Goal: Find specific page/section: Find specific page/section

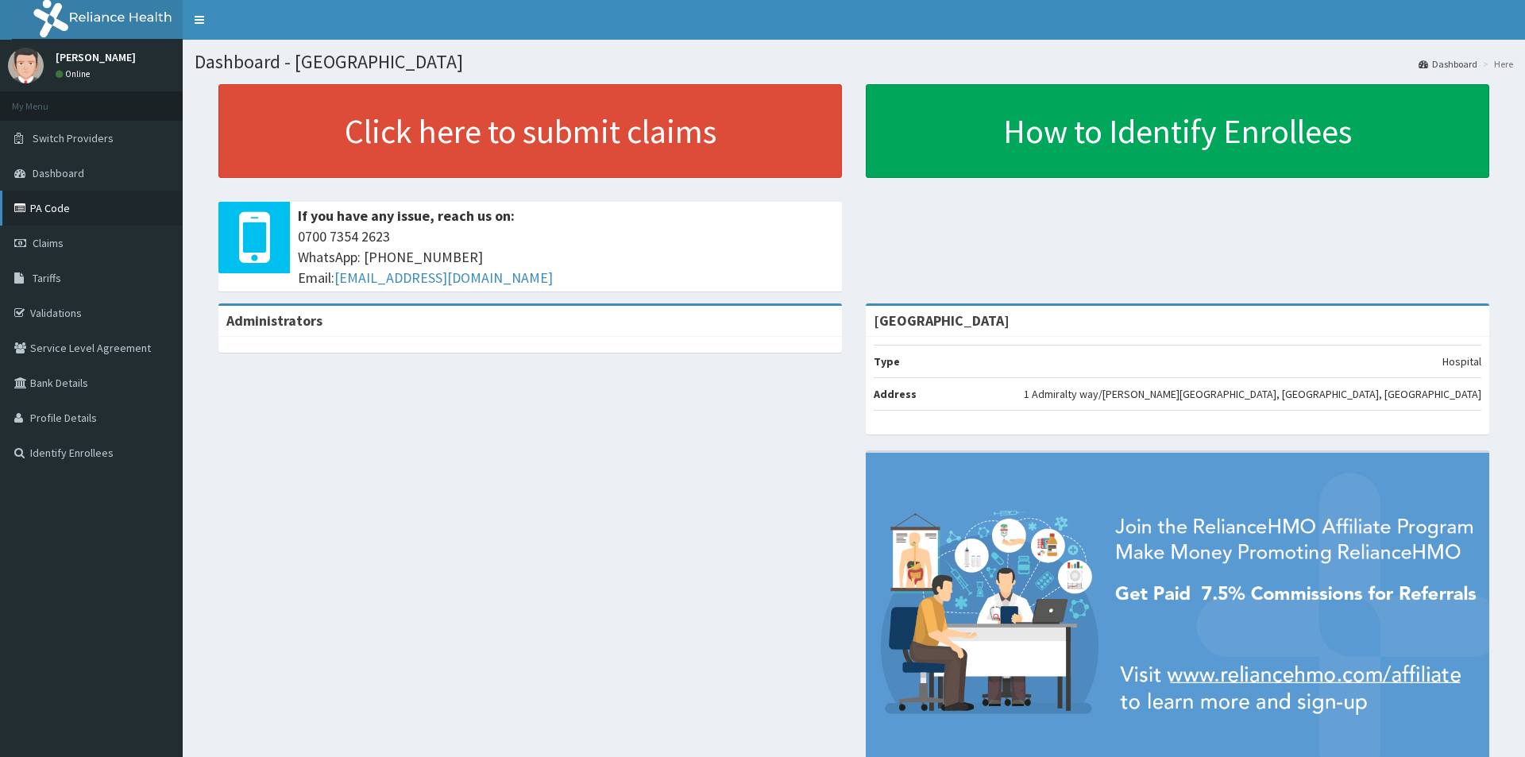
click at [78, 207] on link "PA Code" at bounding box center [91, 208] width 183 height 35
click at [77, 199] on link "PA Code" at bounding box center [91, 208] width 183 height 35
click at [75, 212] on link "PA Code" at bounding box center [91, 208] width 183 height 35
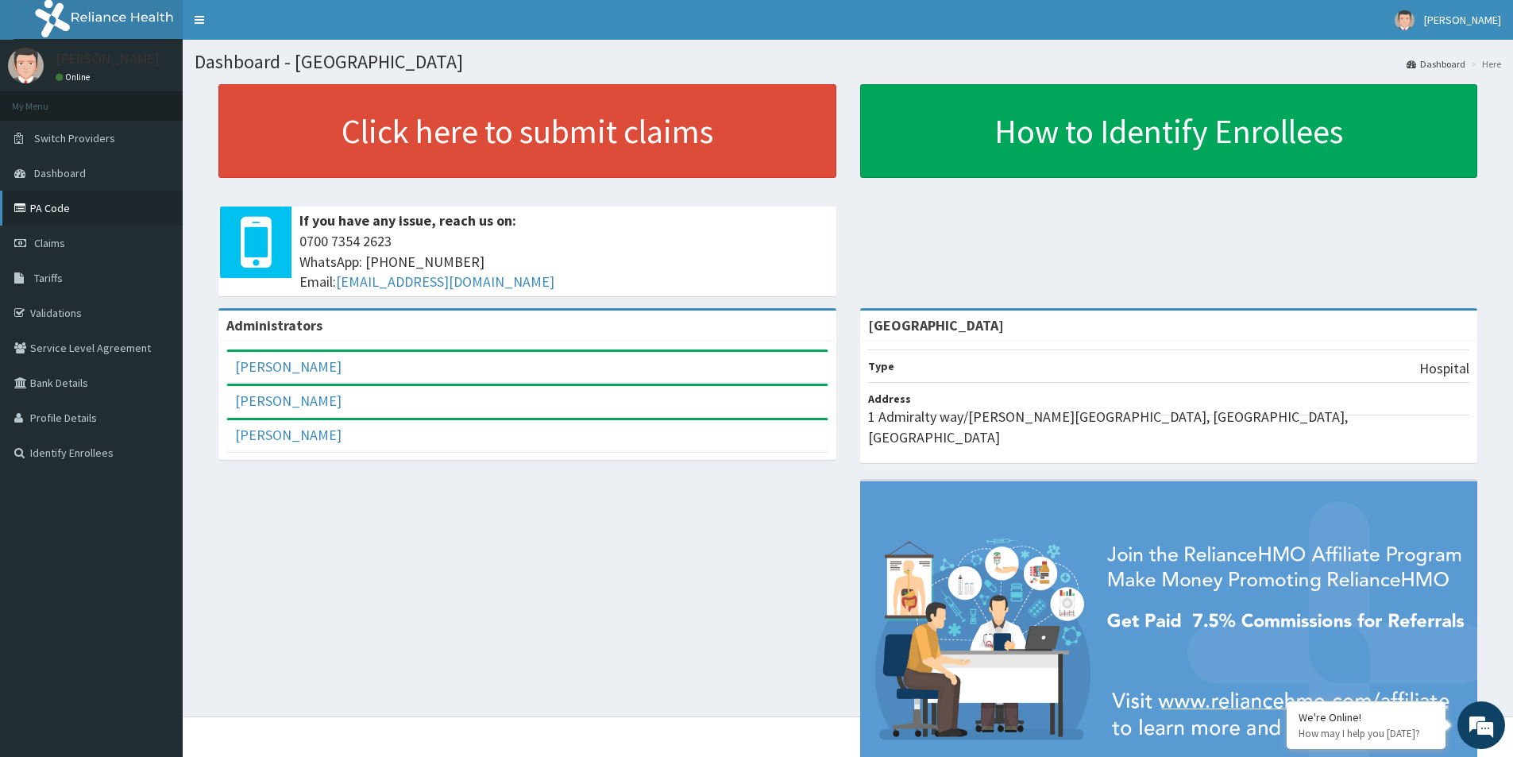
click at [26, 195] on link "PA Code" at bounding box center [91, 208] width 183 height 35
click at [68, 214] on link "PA Code" at bounding box center [91, 208] width 183 height 35
